Goal: Task Accomplishment & Management: Use online tool/utility

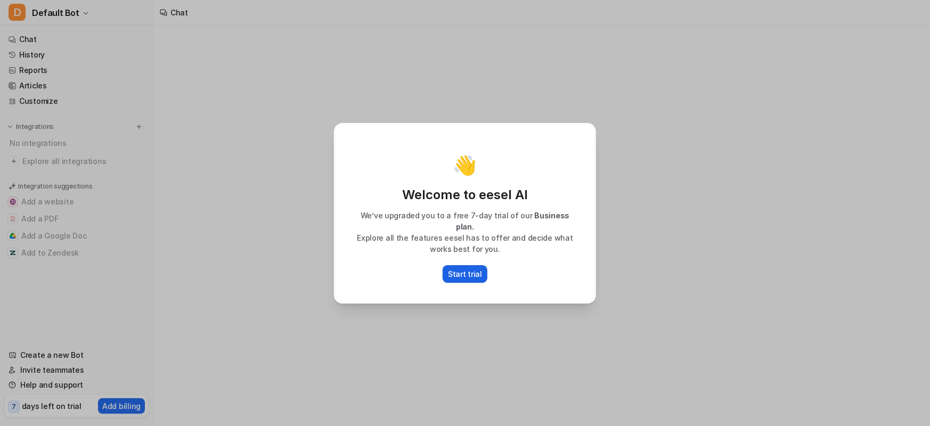
click at [474, 274] on button "Start trial" at bounding box center [465, 274] width 45 height 18
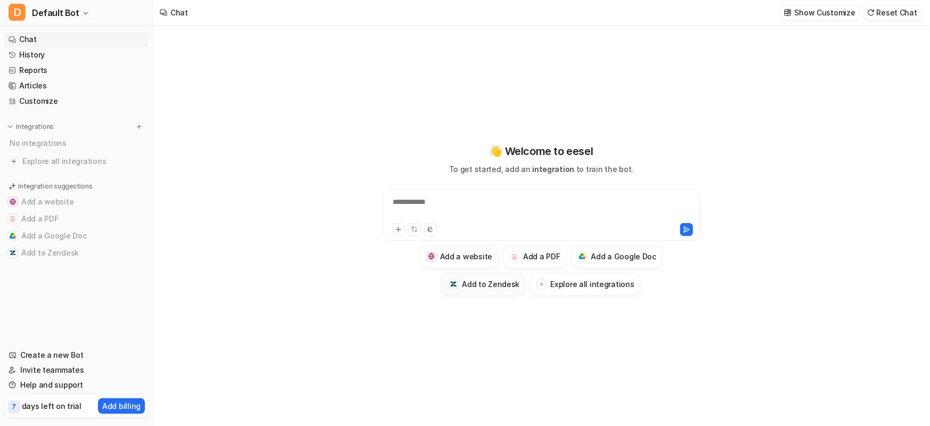
type textarea "**********"
click at [27, 410] on p "days left on trial" at bounding box center [52, 406] width 60 height 11
click at [7, 412] on div "7 days left on trial Add billing" at bounding box center [76, 406] width 144 height 23
click at [21, 14] on span "D" at bounding box center [17, 12] width 17 height 17
click at [46, 41] on div "D Default Bot" at bounding box center [42, 40] width 55 height 11
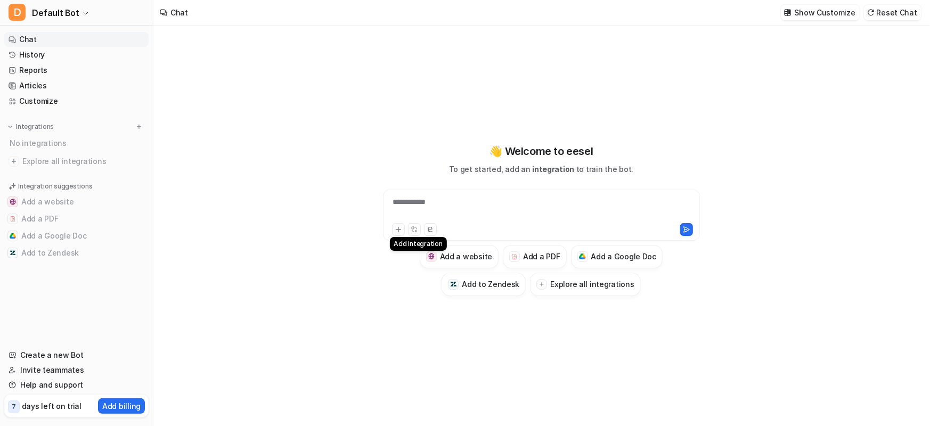
click at [400, 228] on icon at bounding box center [398, 229] width 7 height 7
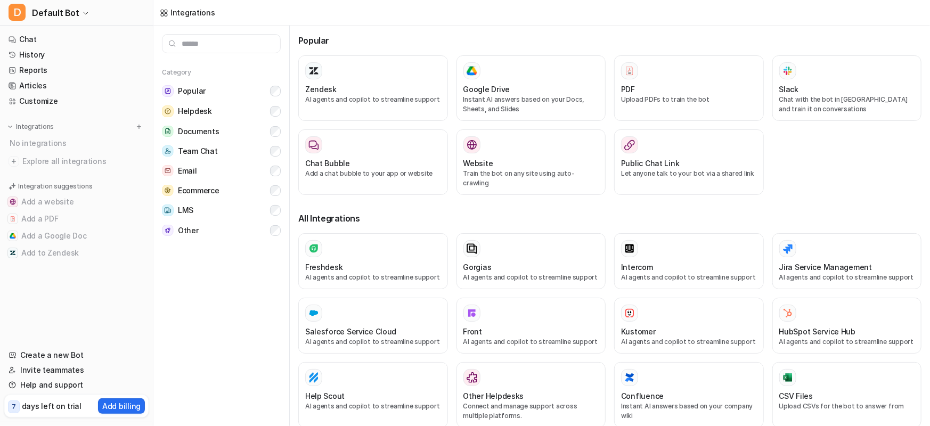
click at [398, 240] on div at bounding box center [373, 248] width 136 height 17
click at [659, 88] on div "PDF" at bounding box center [689, 89] width 136 height 11
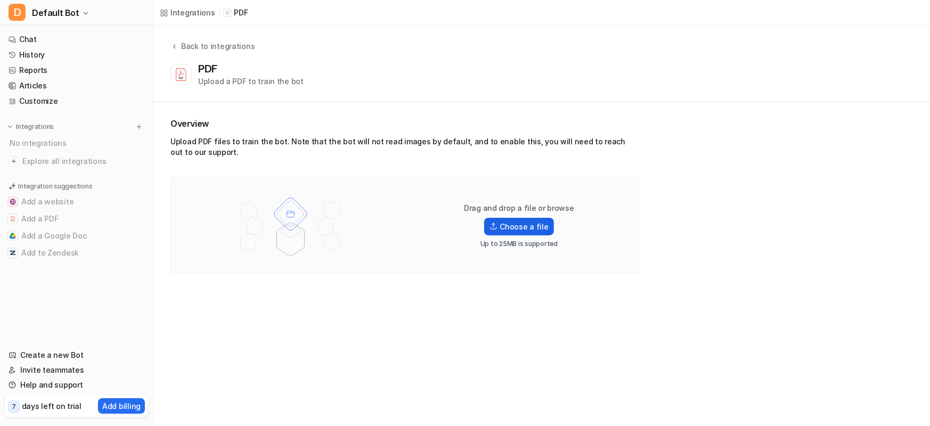
click at [519, 225] on label "Choose a file" at bounding box center [518, 227] width 69 height 18
click at [0, 0] on input "Choose a file" at bounding box center [0, 0] width 0 height 0
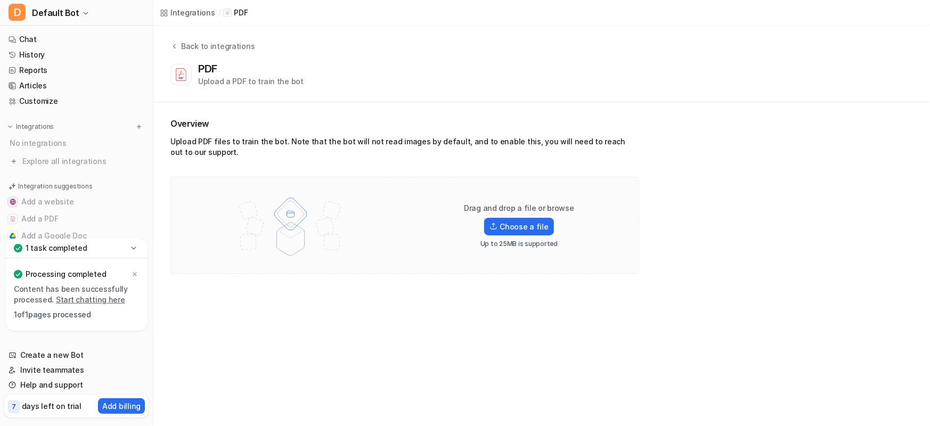
click at [522, 277] on div "Overview Upload PDF files to train the bot. Note that the bot will not read ima…" at bounding box center [541, 195] width 777 height 186
click at [551, 264] on div "Drag and drop a file or browse Choose a file Up to 25MB is supported" at bounding box center [404, 225] width 469 height 97
click at [58, 274] on p "Processing completed" at bounding box center [66, 274] width 80 height 11
click at [106, 298] on link "Start chatting here" at bounding box center [90, 299] width 69 height 9
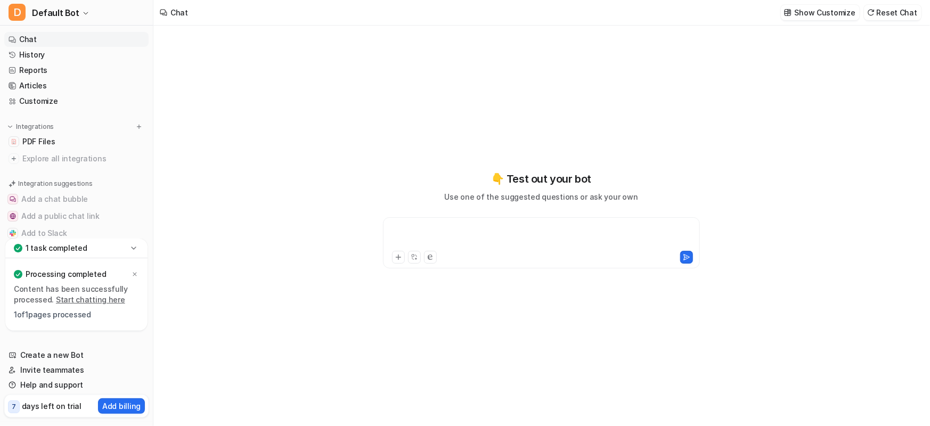
click at [483, 242] on div at bounding box center [542, 236] width 312 height 25
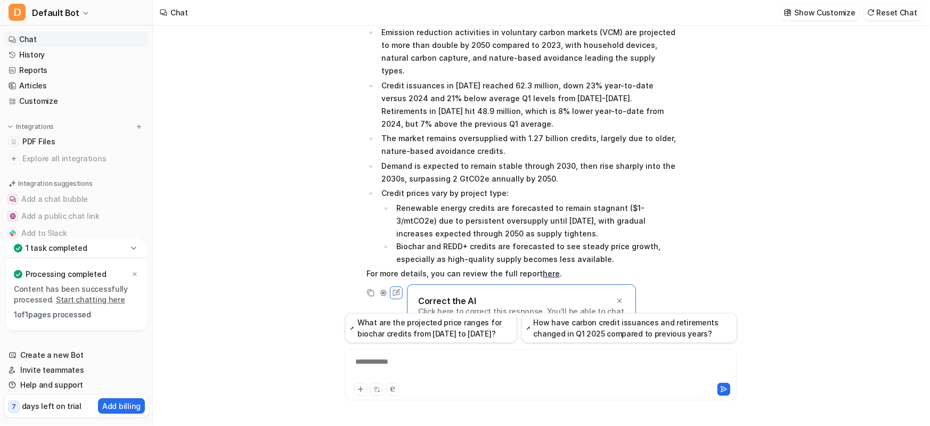
scroll to position [99, 0]
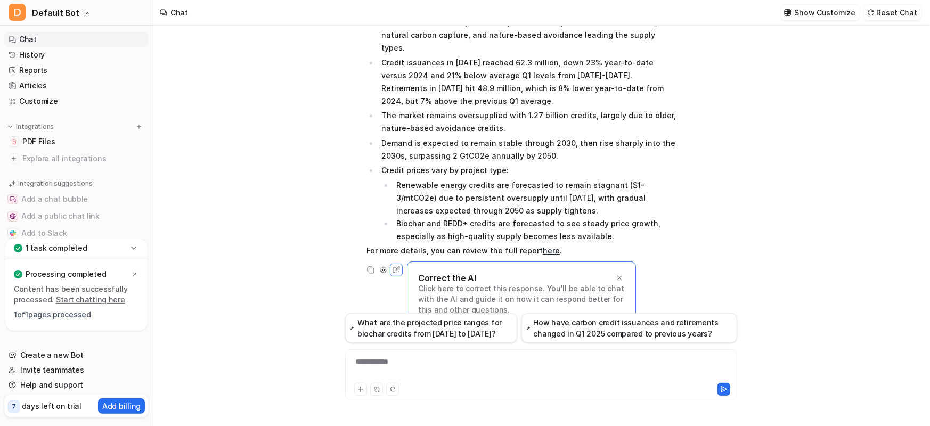
click at [466, 373] on div "**********" at bounding box center [541, 368] width 387 height 25
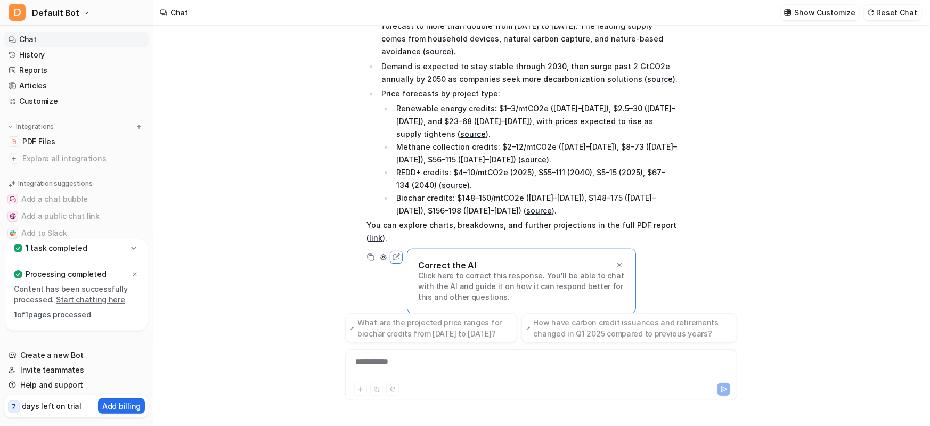
scroll to position [491, 0]
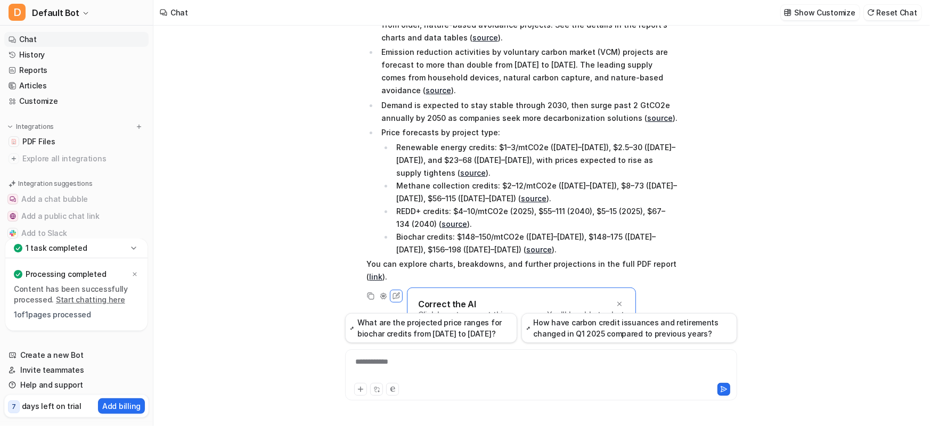
click at [484, 399] on div "**********" at bounding box center [541, 375] width 392 height 51
click at [498, 373] on div "**********" at bounding box center [541, 368] width 387 height 25
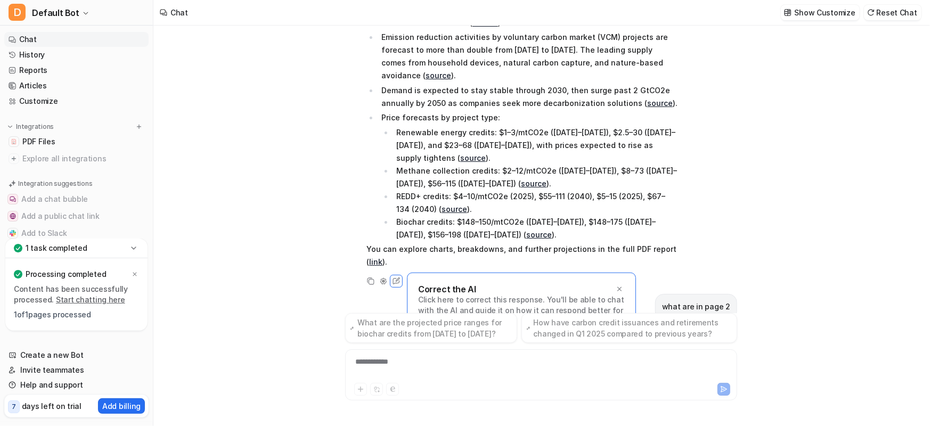
scroll to position [561, 0]
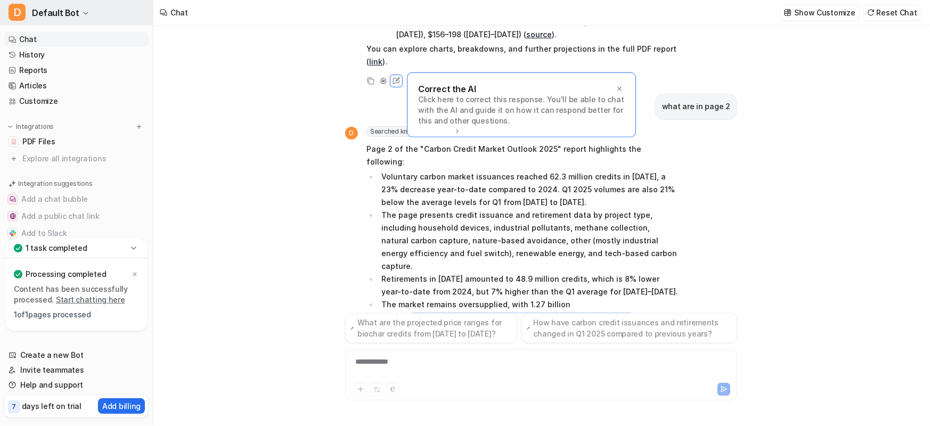
click at [30, 12] on button "D Default Bot" at bounding box center [76, 13] width 153 height 26
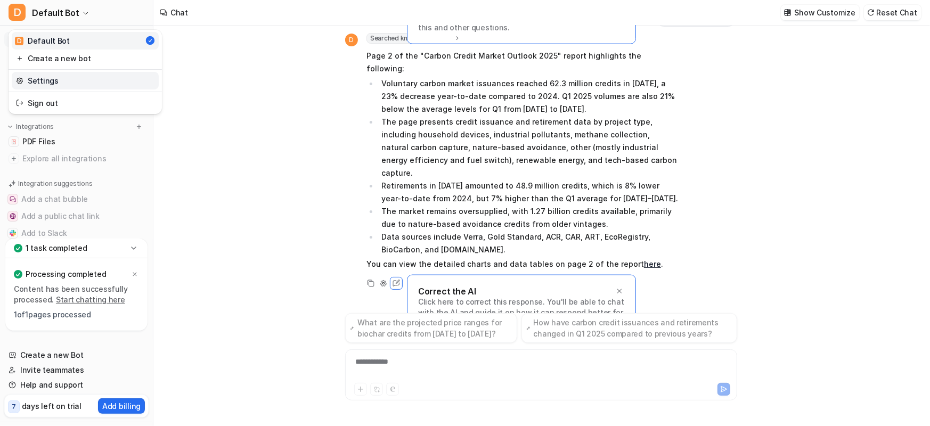
scroll to position [762, 0]
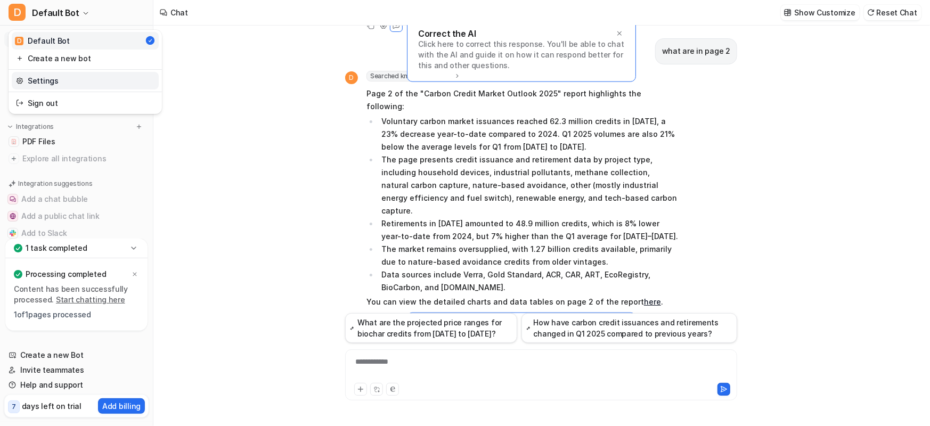
click at [60, 83] on link "Settings" at bounding box center [85, 81] width 147 height 18
